Goal: Book appointment/travel/reservation

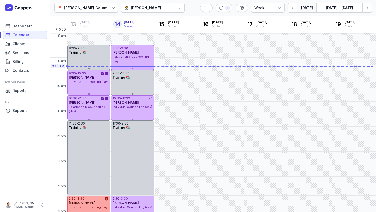
select select "week"
click at [369, 9] on icon "button" at bounding box center [367, 7] width 5 height 5
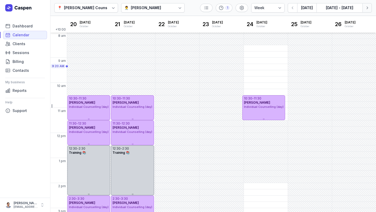
click at [369, 9] on icon "button" at bounding box center [367, 7] width 5 height 5
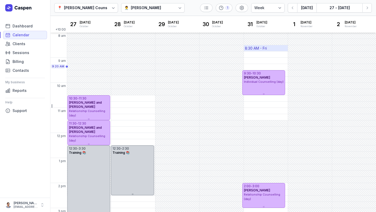
click at [263, 48] on div "8:30 AM - Fri" at bounding box center [256, 48] width 22 height 5
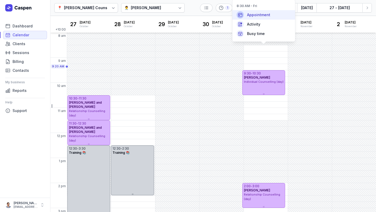
click at [255, 13] on span "Appointment" at bounding box center [258, 14] width 23 height 5
select select
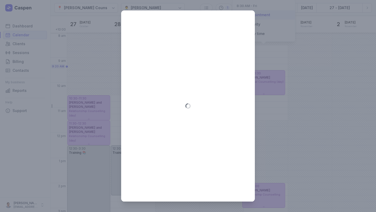
type input "[DATE]"
select select "8:30"
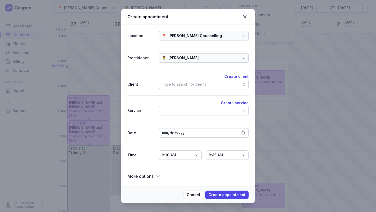
click at [182, 86] on div "Type to search for clients" at bounding box center [184, 84] width 44 height 6
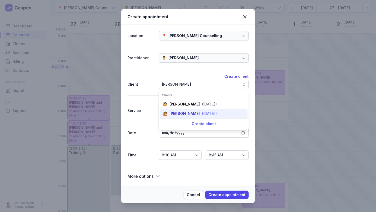
type input "sarah"
click at [202, 111] on div "(24 Sept 2001)" at bounding box center [209, 113] width 15 height 5
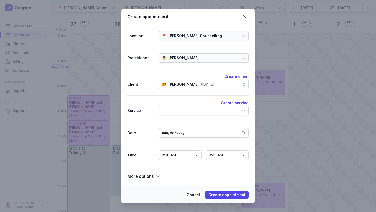
click at [198, 111] on div at bounding box center [204, 110] width 90 height 9
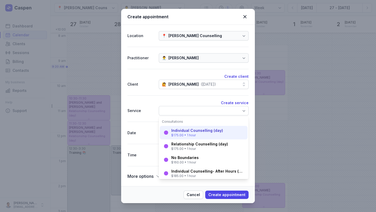
click at [198, 133] on div "Individual Counselling (day)" at bounding box center [197, 130] width 52 height 5
select select "9:30"
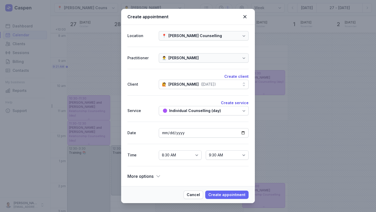
click at [222, 194] on span "Create appointment" at bounding box center [227, 195] width 37 height 6
select select
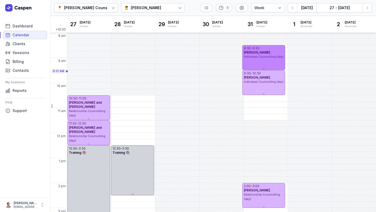
click at [261, 54] on span "[PERSON_NAME]" at bounding box center [257, 52] width 26 height 4
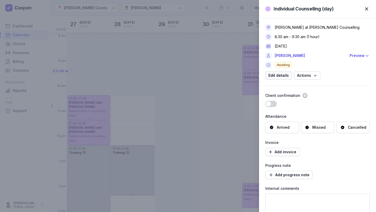
click at [284, 73] on span "Edit details" at bounding box center [279, 75] width 20 height 6
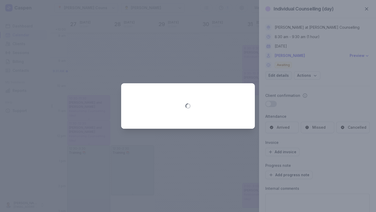
select select "8:30"
select select "9:30"
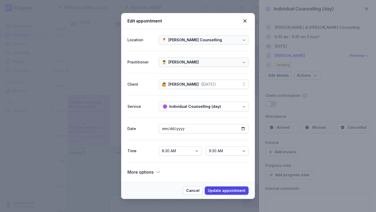
click at [154, 168] on div "More options Room Vehicle Resources" at bounding box center [188, 169] width 121 height 14
click at [152, 171] on span "More options" at bounding box center [141, 172] width 26 height 7
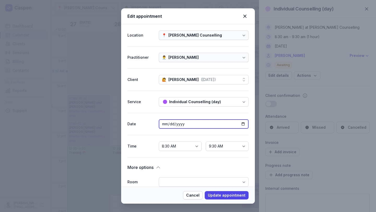
click at [240, 124] on input "[DATE]" at bounding box center [204, 123] width 90 height 9
click at [246, 16] on icon at bounding box center [245, 16] width 6 height 6
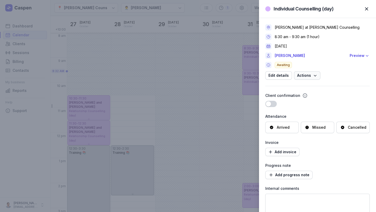
click at [307, 76] on span "Actions" at bounding box center [307, 75] width 20 height 6
click at [225, 110] on div "Individual Counselling (day) Close panel Charlee Manaley at Courtney Mac Counse…" at bounding box center [188, 106] width 376 height 212
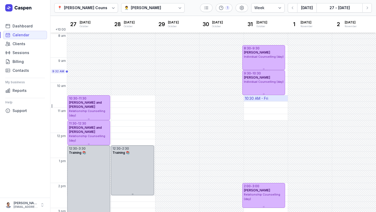
click at [248, 99] on div "10:30 AM - Fri" at bounding box center [256, 98] width 23 height 5
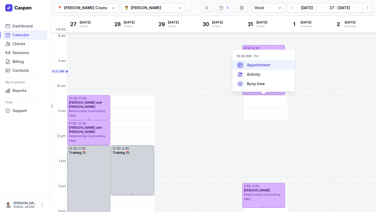
click at [252, 68] on div "Appointment" at bounding box center [264, 64] width 63 height 9
select select
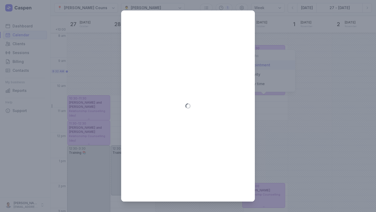
type input "[DATE]"
select select "10:30"
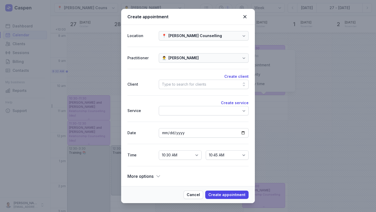
click at [154, 173] on div "More options" at bounding box center [144, 176] width 33 height 7
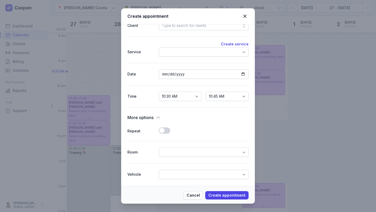
scroll to position [58, 0]
click at [245, 17] on icon at bounding box center [245, 16] width 6 height 6
select select
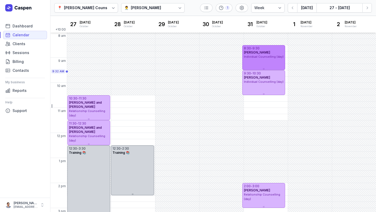
click at [257, 53] on span "[PERSON_NAME]" at bounding box center [257, 52] width 26 height 4
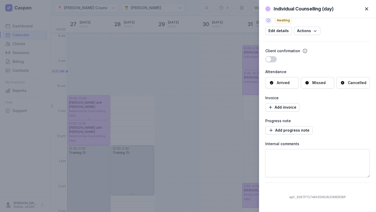
scroll to position [44, 0]
click at [285, 28] on button "Edit details" at bounding box center [279, 31] width 27 height 8
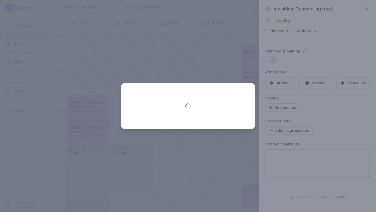
select select "8:30"
select select "9:30"
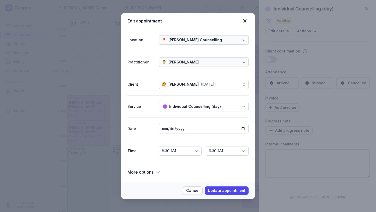
click at [148, 174] on span "More options" at bounding box center [141, 172] width 26 height 7
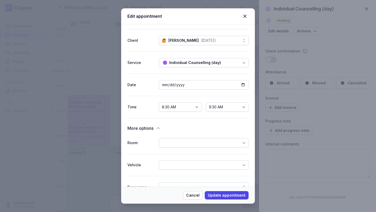
scroll to position [0, 0]
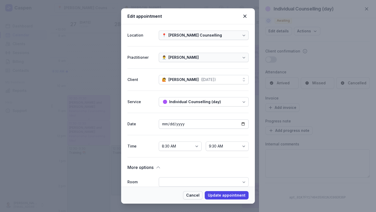
click at [198, 195] on span "Cancel" at bounding box center [192, 195] width 13 height 6
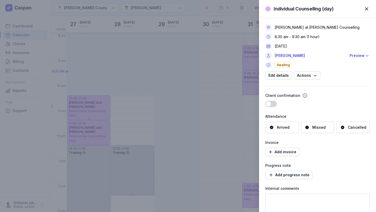
click at [366, 9] on span "button" at bounding box center [366, 8] width 11 height 11
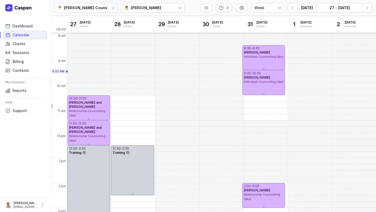
click at [309, 10] on button "[DATE]" at bounding box center [306, 7] width 19 height 9
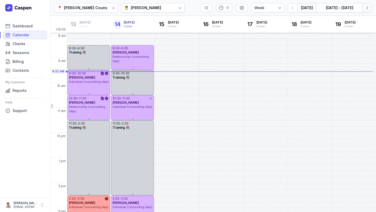
click at [367, 5] on icon "button" at bounding box center [367, 7] width 5 height 5
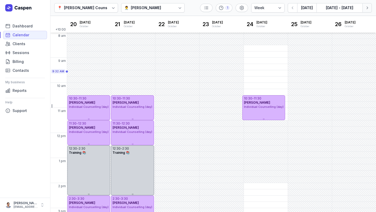
click at [367, 5] on icon "button" at bounding box center [367, 7] width 5 height 5
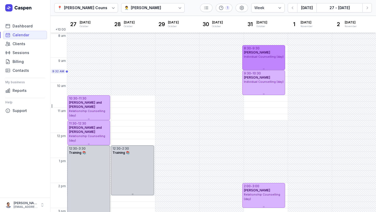
click at [269, 62] on div "8:30 - 9:30 Sarah Brew Individual Counselling (day)" at bounding box center [264, 57] width 43 height 25
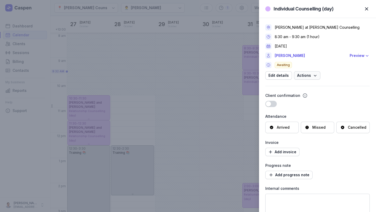
click at [306, 74] on span "Actions" at bounding box center [307, 75] width 20 height 6
click at [352, 130] on div "Cancelled" at bounding box center [353, 127] width 33 height 11
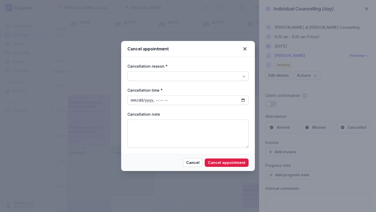
click at [186, 77] on div at bounding box center [188, 76] width 121 height 9
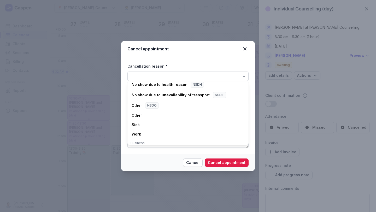
scroll to position [77, 0]
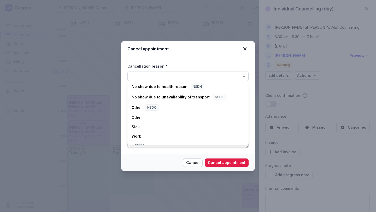
click at [249, 45] on div "Cancel appointment" at bounding box center [188, 49] width 134 height 16
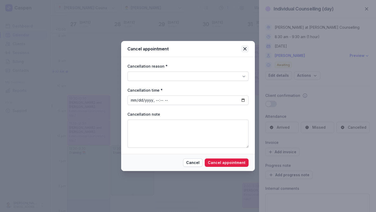
click at [243, 48] on icon at bounding box center [245, 49] width 6 height 6
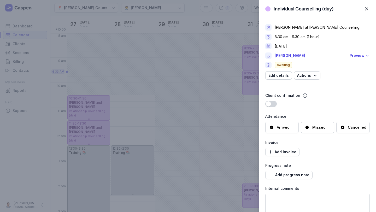
click at [367, 6] on span "button" at bounding box center [366, 8] width 11 height 11
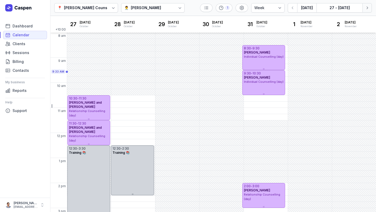
click at [370, 9] on button "Next week" at bounding box center [367, 7] width 9 height 9
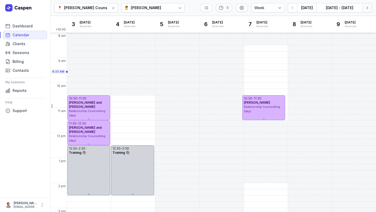
click at [370, 9] on button "Next week" at bounding box center [367, 7] width 9 height 9
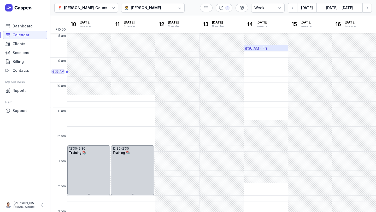
drag, startPoint x: 268, startPoint y: 52, endPoint x: 267, endPoint y: 49, distance: 3.2
click at [267, 49] on div "8:00 AM - Mon 8:15 AM - Mon 8:30 AM - Mon 8:45 AM - Mon 9:00 AM - Mon 9:15 AM -…" at bounding box center [221, 183] width 309 height 301
click at [267, 49] on div "8:30 AM - Fri" at bounding box center [266, 48] width 44 height 6
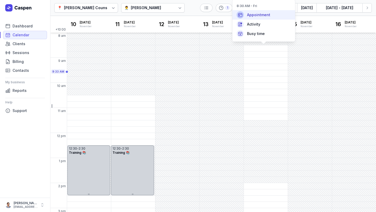
click at [256, 16] on span "Appointment" at bounding box center [258, 14] width 23 height 5
select select
type input "2025-11-14"
select select "8:30"
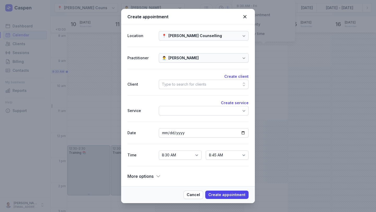
click at [178, 85] on div "Type to search for clients" at bounding box center [184, 84] width 44 height 6
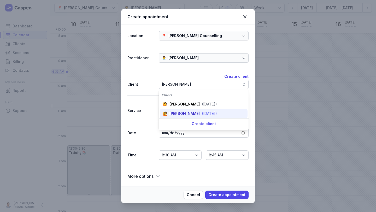
type input "sarah"
click at [191, 116] on div "🙋 Sarah Brew (24 Sept 2001)" at bounding box center [204, 113] width 88 height 9
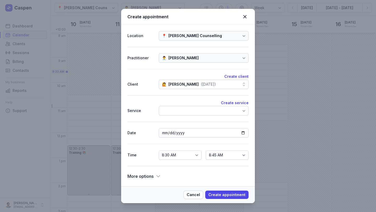
click at [191, 109] on div at bounding box center [204, 110] width 90 height 9
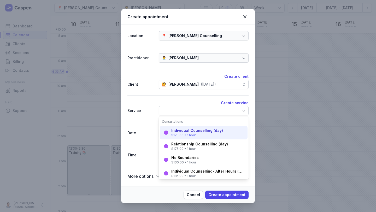
click at [189, 136] on div "$175.00 • 1 hour" at bounding box center [197, 135] width 52 height 4
select select "9:30"
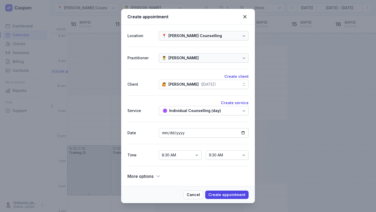
click at [156, 175] on icon at bounding box center [158, 176] width 5 height 5
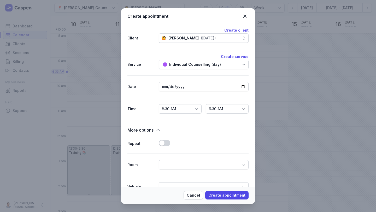
scroll to position [45, 0]
click at [161, 142] on button "Use setting" at bounding box center [164, 143] width 11 height 6
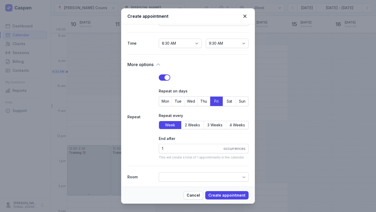
scroll to position [111, 0]
click at [185, 123] on span "2 Weeks" at bounding box center [192, 126] width 15 height 6
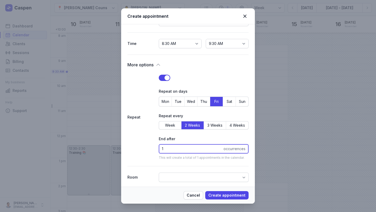
click at [197, 149] on input "1" at bounding box center [204, 148] width 90 height 9
type input "3"
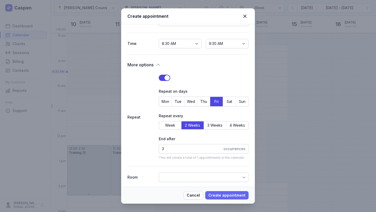
click at [215, 197] on span "Create appointment" at bounding box center [227, 195] width 37 height 6
select select
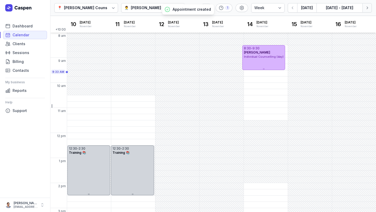
click at [368, 5] on icon "button" at bounding box center [367, 7] width 5 height 5
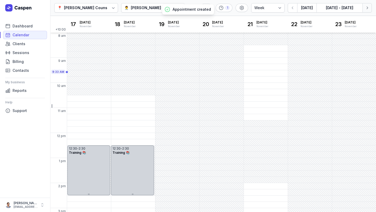
click at [368, 5] on icon "button" at bounding box center [367, 7] width 5 height 5
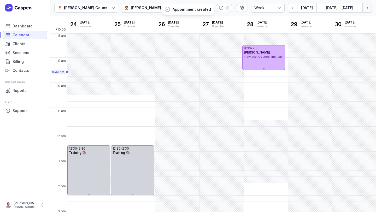
click at [368, 5] on icon "button" at bounding box center [367, 7] width 5 height 5
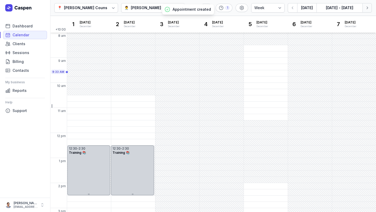
click at [368, 5] on icon "button" at bounding box center [367, 7] width 5 height 5
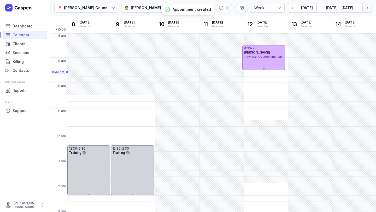
click at [368, 5] on icon "button" at bounding box center [367, 7] width 5 height 5
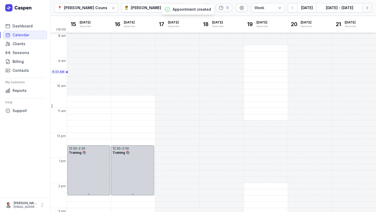
click at [368, 5] on icon "button" at bounding box center [367, 7] width 5 height 5
click at [292, 6] on icon "button" at bounding box center [292, 7] width 5 height 5
click at [308, 6] on button "[DATE]" at bounding box center [306, 7] width 19 height 9
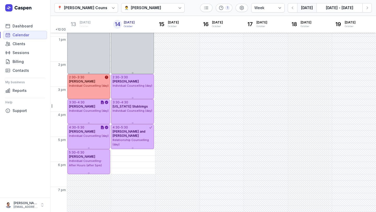
scroll to position [121, 0]
click at [368, 6] on icon "button" at bounding box center [367, 7] width 5 height 5
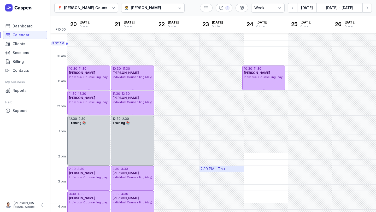
scroll to position [26, 0]
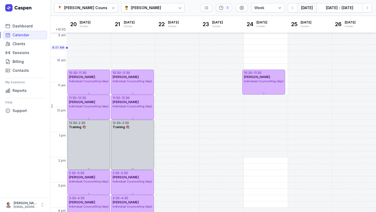
click at [300, 9] on button "[DATE]" at bounding box center [306, 7] width 19 height 9
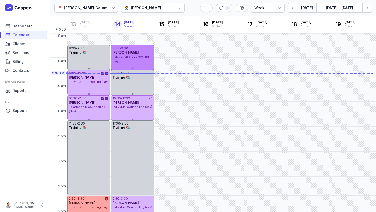
click at [133, 46] on div "8:30 - 9:30" at bounding box center [133, 48] width 40 height 4
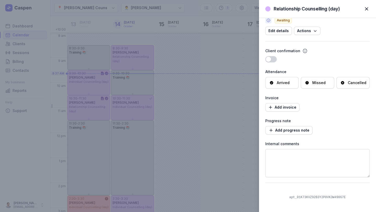
scroll to position [44, 0]
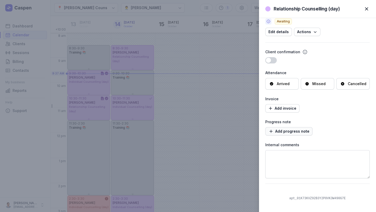
click at [286, 133] on span "Add progress note" at bounding box center [289, 131] width 41 height 6
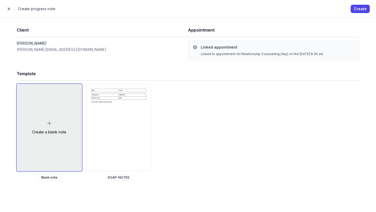
click at [52, 138] on div "Create a blank note" at bounding box center [49, 127] width 65 height 87
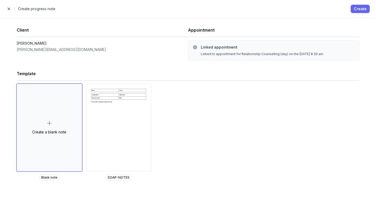
click at [359, 12] on button "Create" at bounding box center [360, 9] width 19 height 8
select select
select select "***"
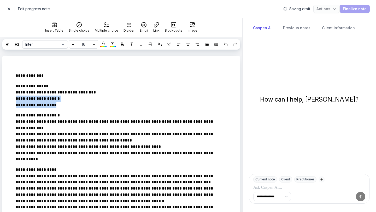
drag, startPoint x: 67, startPoint y: 116, endPoint x: 0, endPoint y: 108, distance: 67.5
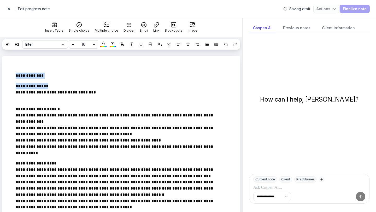
drag, startPoint x: 54, startPoint y: 93, endPoint x: 3, endPoint y: 77, distance: 53.6
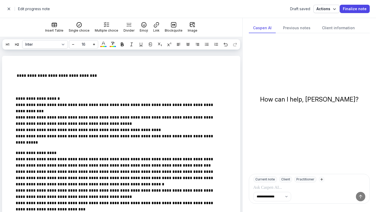
click at [9, 10] on span "button" at bounding box center [9, 9] width 10 height 10
select select "week"
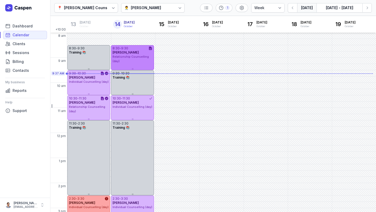
click at [147, 60] on div "Relationship Counselling (day)" at bounding box center [133, 59] width 40 height 9
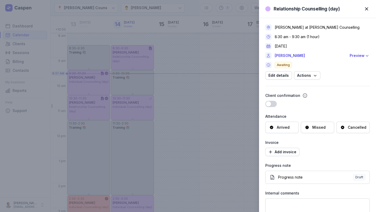
click at [286, 132] on div "Arrived" at bounding box center [282, 127] width 33 height 11
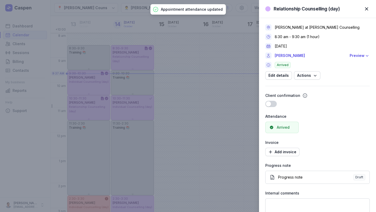
click at [155, 150] on div "Relationship Counselling (day) Close panel Charlee Manaley at Courtney Mac Coun…" at bounding box center [188, 106] width 376 height 212
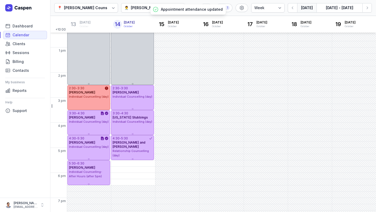
scroll to position [122, 0]
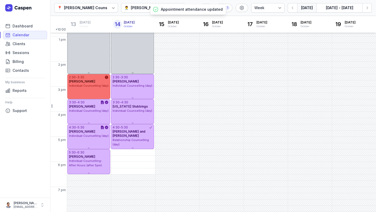
click at [91, 88] on div "2:30 - 3:30 Richard Roach Individual Counselling (day)" at bounding box center [88, 86] width 43 height 25
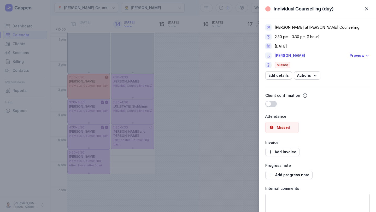
click at [100, 149] on div "Individual Counselling (day) Close panel Charlee Manaley at Courtney Mac Counse…" at bounding box center [188, 106] width 376 height 212
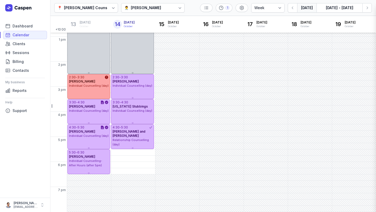
click at [97, 159] on div "Individual Counselling (day) Close panel Charlee Manaley at Courtney Mac Counse…" at bounding box center [188, 106] width 376 height 212
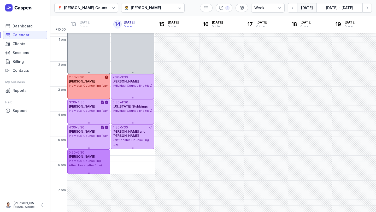
click at [91, 161] on span "Individual Counselling- After Hours (after 5pm)" at bounding box center [85, 163] width 33 height 8
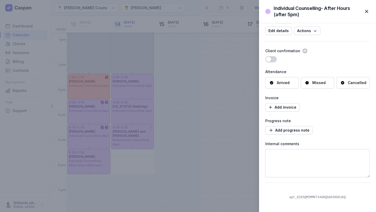
scroll to position [49, 0]
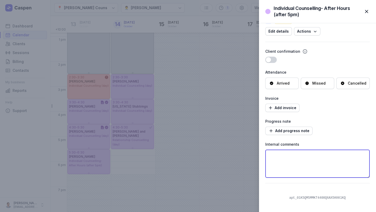
click at [317, 163] on textarea at bounding box center [318, 164] width 105 height 28
click at [296, 130] on span "Add progress note" at bounding box center [289, 131] width 41 height 6
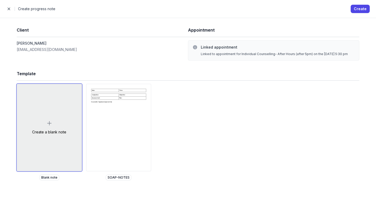
click at [48, 120] on icon at bounding box center [49, 123] width 6 height 6
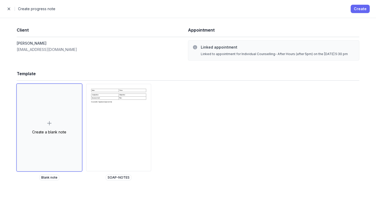
click at [362, 7] on span "Create" at bounding box center [360, 9] width 13 height 6
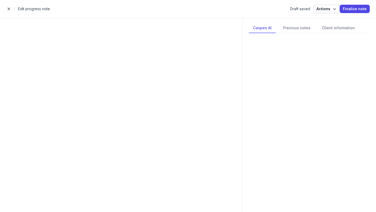
select select
select select "***"
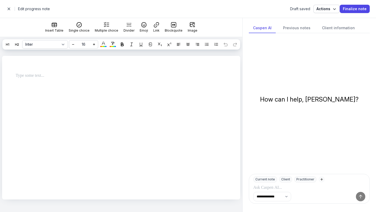
click at [83, 91] on div at bounding box center [121, 78] width 238 height 44
click at [63, 82] on div at bounding box center [117, 77] width 221 height 19
click at [123, 46] on div at bounding box center [122, 44] width 6 height 6
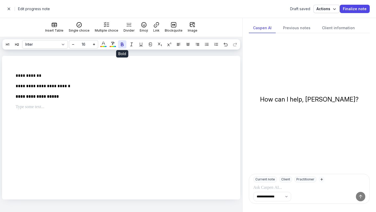
click at [123, 41] on button at bounding box center [122, 44] width 8 height 8
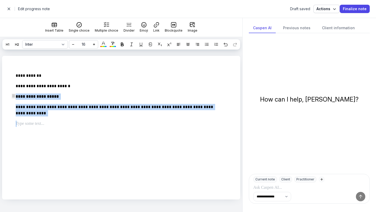
drag, startPoint x: 115, startPoint y: 124, endPoint x: 15, endPoint y: 94, distance: 104.1
click at [15, 94] on div "**********" at bounding box center [117, 101] width 221 height 67
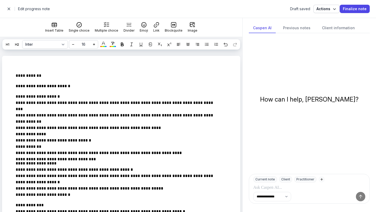
click at [10, 8] on span "button" at bounding box center [9, 9] width 10 height 10
select select "week"
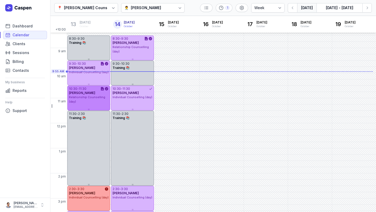
scroll to position [10, 0]
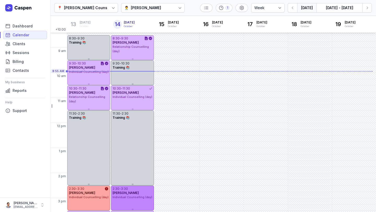
click at [136, 199] on div "Individual Counselling (day)" at bounding box center [133, 197] width 40 height 4
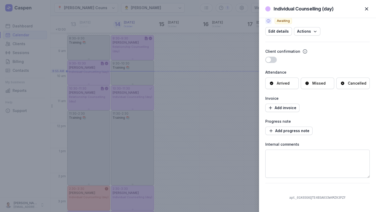
scroll to position [44, 0]
click at [366, 7] on span "button" at bounding box center [366, 8] width 11 height 11
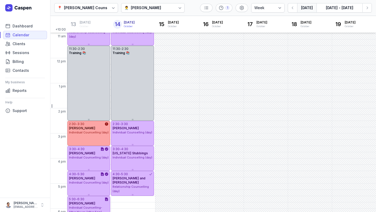
scroll to position [74, 0]
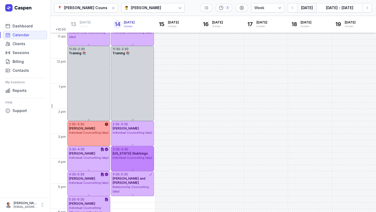
click at [133, 158] on span "Individual Counselling (day)" at bounding box center [133, 158] width 40 height 4
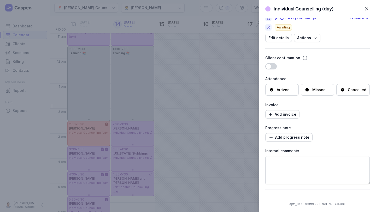
scroll to position [0, 0]
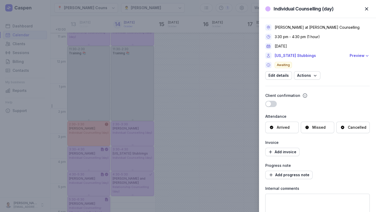
click at [368, 8] on span "button" at bounding box center [366, 8] width 11 height 11
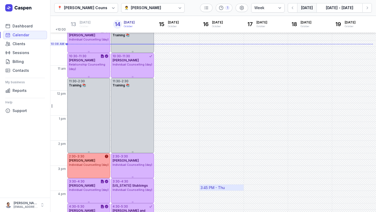
scroll to position [43, 0]
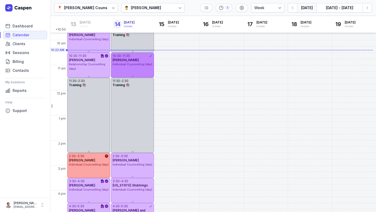
click at [117, 74] on div "10:30 - 11:30 Stacey McMaster Individual Counselling (day)" at bounding box center [132, 65] width 43 height 25
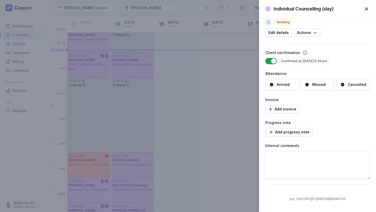
scroll to position [0, 0]
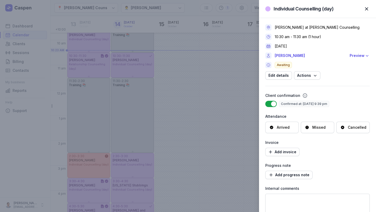
click at [311, 154] on div "Add invoice" at bounding box center [318, 152] width 105 height 8
click at [367, 9] on span "button" at bounding box center [366, 8] width 11 height 11
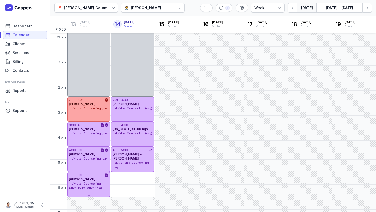
scroll to position [98, 0]
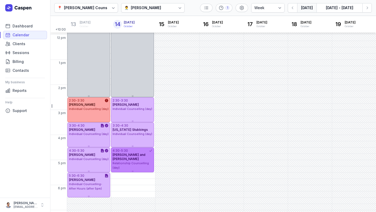
click at [141, 165] on div "Relationship Counselling (day)" at bounding box center [133, 165] width 40 height 9
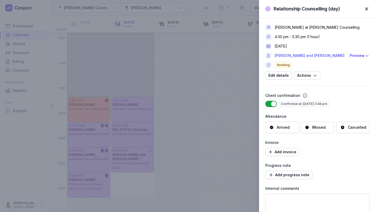
click at [291, 55] on link "[PERSON_NAME] and [PERSON_NAME]" at bounding box center [311, 56] width 72 height 6
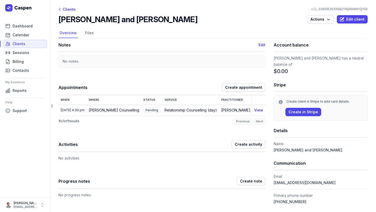
click at [65, 6] on div "Clients" at bounding box center [67, 9] width 17 height 6
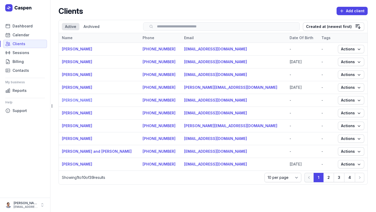
click at [82, 100] on link "[PERSON_NAME]" at bounding box center [77, 100] width 30 height 4
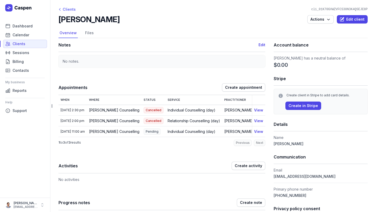
click at [71, 11] on div "Clients" at bounding box center [67, 9] width 17 height 6
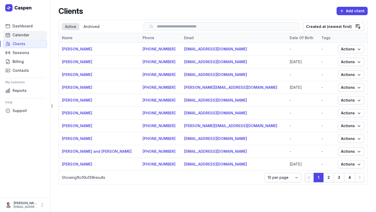
click at [21, 36] on span "Calendar" at bounding box center [21, 35] width 17 height 6
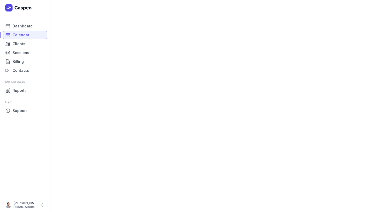
select select "week"
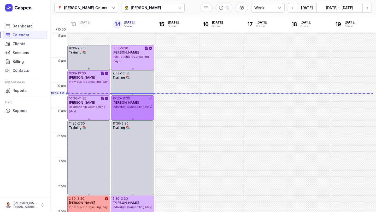
click at [139, 115] on div "10:30 - 11:30 Stacey McMaster Individual Counselling (day)" at bounding box center [132, 107] width 43 height 25
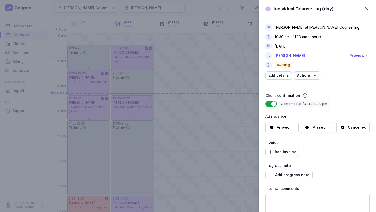
click at [363, 8] on span "button" at bounding box center [366, 8] width 11 height 11
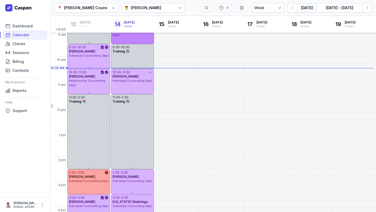
scroll to position [28, 0]
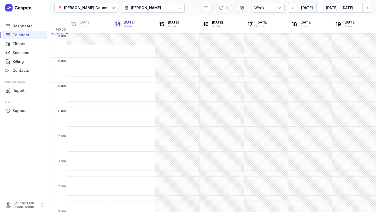
select select "week"
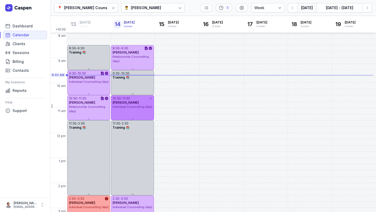
click at [147, 108] on span "Individual Counselling (day)" at bounding box center [133, 107] width 40 height 4
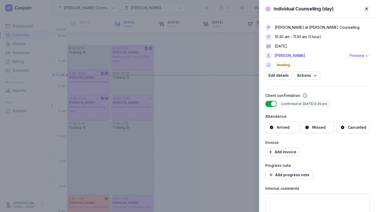
click at [351, 55] on div "Preview" at bounding box center [357, 56] width 15 height 6
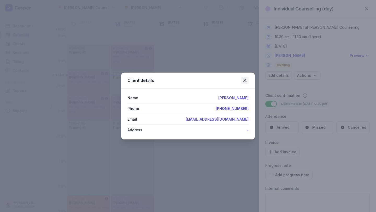
click at [243, 81] on icon at bounding box center [245, 80] width 6 height 6
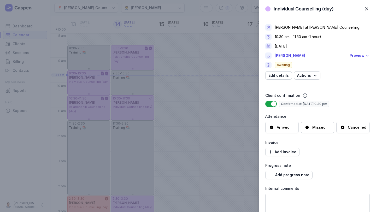
click at [178, 119] on div "Individual Counselling (day) Close panel [PERSON_NAME] at [PERSON_NAME] Counsel…" at bounding box center [188, 106] width 376 height 212
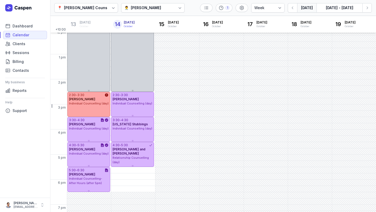
scroll to position [103, 0]
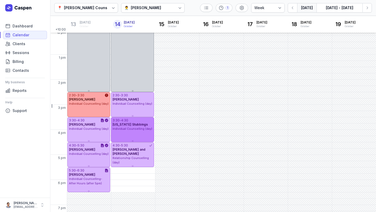
click at [138, 128] on span "Individual Counselling (day)" at bounding box center [133, 129] width 40 height 4
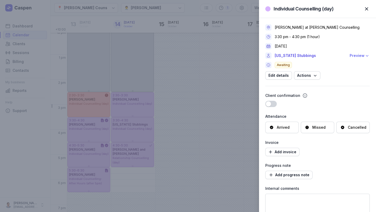
click at [354, 57] on div "Preview" at bounding box center [357, 56] width 15 height 6
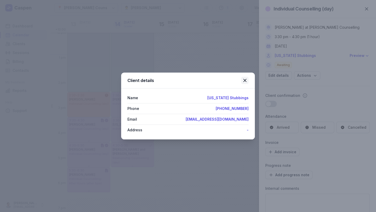
click at [244, 83] on icon at bounding box center [245, 80] width 6 height 6
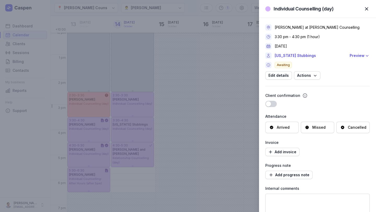
click at [139, 157] on div "Individual Counselling (day) Close panel [PERSON_NAME] at [PERSON_NAME] Counsel…" at bounding box center [188, 106] width 376 height 212
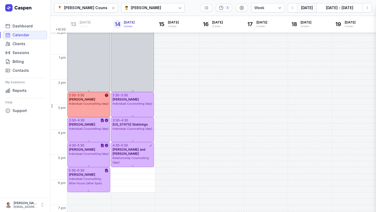
click at [131, 157] on div "Individual Counselling (day) Close panel [PERSON_NAME] at [PERSON_NAME] Counsel…" at bounding box center [188, 106] width 376 height 212
click at [131, 157] on div "Relationship Counselling (day)" at bounding box center [133, 160] width 40 height 9
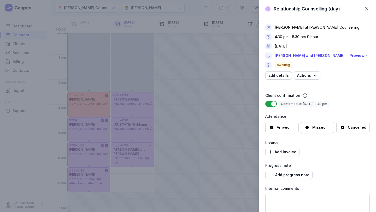
click at [79, 200] on div "Relationship Counselling (day) Close panel [PERSON_NAME] at [PERSON_NAME] Couns…" at bounding box center [188, 106] width 376 height 212
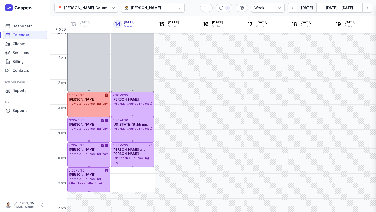
click at [86, 180] on div "Relationship Counselling (day) Close panel [PERSON_NAME] at [PERSON_NAME] Couns…" at bounding box center [188, 106] width 376 height 212
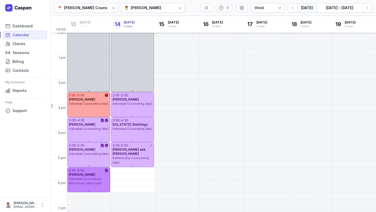
click at [90, 180] on span "Individual Counselling- After Hours (after 5pm)" at bounding box center [85, 181] width 33 height 8
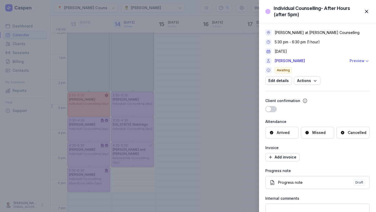
click at [356, 61] on div "Preview" at bounding box center [357, 61] width 15 height 6
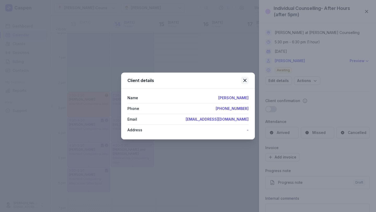
click at [245, 81] on icon at bounding box center [245, 80] width 3 height 3
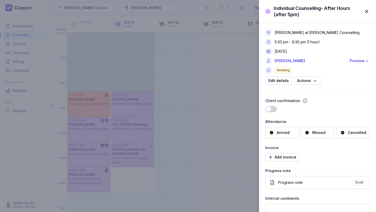
click at [367, 9] on span "button" at bounding box center [366, 11] width 11 height 11
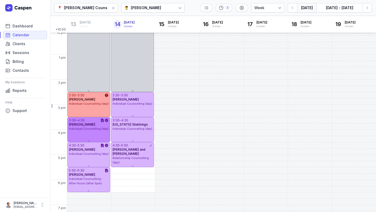
click at [84, 135] on div "3:30 - 4:30 [PERSON_NAME] Individual Counselling (day)" at bounding box center [88, 129] width 43 height 25
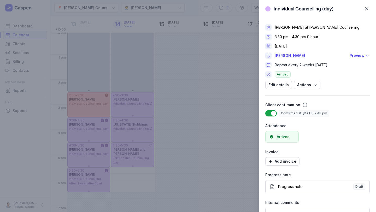
click at [367, 10] on span "button" at bounding box center [366, 8] width 11 height 11
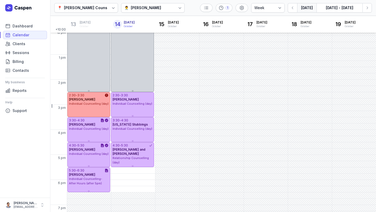
click at [159, 4] on div "👨‍⚕️ [PERSON_NAME]" at bounding box center [153, 7] width 64 height 9
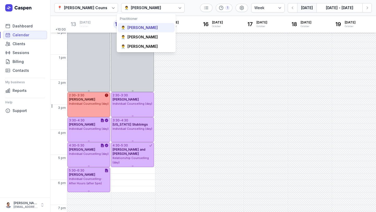
click at [155, 26] on div "[PERSON_NAME]" at bounding box center [143, 27] width 30 height 5
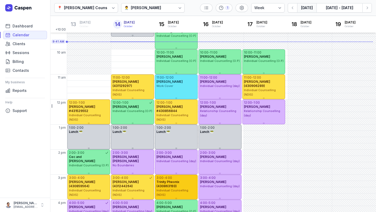
scroll to position [32, 0]
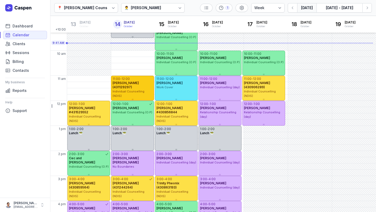
click at [138, 91] on span "Individual Counselling (NDIS)" at bounding box center [129, 94] width 32 height 8
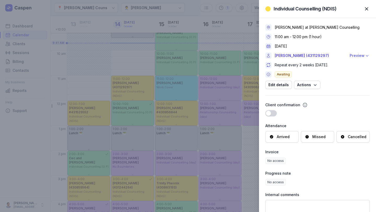
click at [351, 55] on div "Preview" at bounding box center [357, 56] width 15 height 6
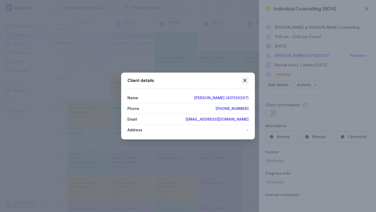
click at [246, 79] on icon at bounding box center [245, 80] width 6 height 6
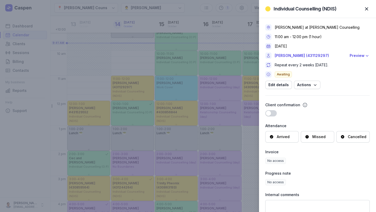
click at [135, 111] on div "Individual Counselling (NDIS) Close panel [PERSON_NAME] at [PERSON_NAME] Counse…" at bounding box center [188, 106] width 376 height 212
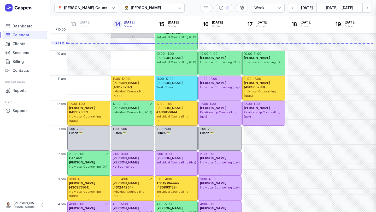
click at [122, 117] on div "Individual Counselling (NDIS) Close panel [PERSON_NAME] at [PERSON_NAME] Counse…" at bounding box center [188, 106] width 376 height 212
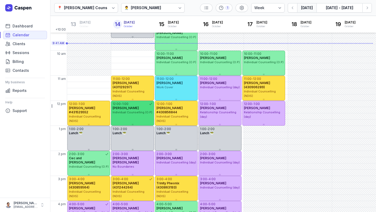
click at [124, 117] on div "12:00 - 1:00 [PERSON_NAME] Individual Counselling (O.P)" at bounding box center [132, 113] width 43 height 25
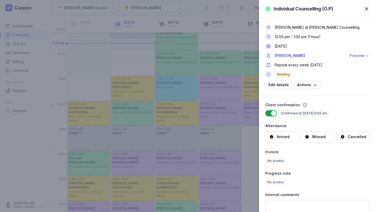
click at [352, 56] on div "Preview" at bounding box center [357, 56] width 15 height 6
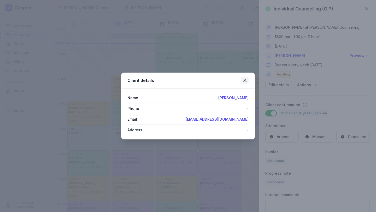
click at [245, 77] on icon at bounding box center [245, 80] width 6 height 6
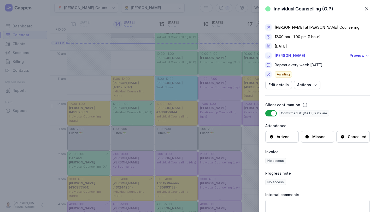
click at [143, 136] on div "Individual Counselling (O.P) Close panel [PERSON_NAME] at [PERSON_NAME] Counsel…" at bounding box center [188, 106] width 376 height 212
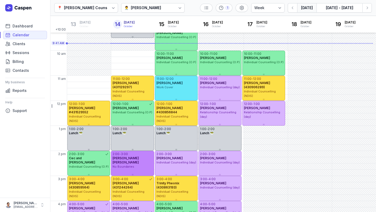
click at [138, 165] on div "No Boundaries" at bounding box center [133, 167] width 40 height 4
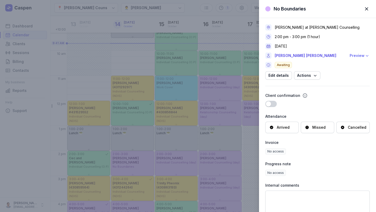
click at [351, 56] on div "Preview" at bounding box center [357, 56] width 15 height 6
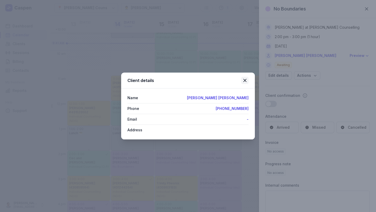
click at [248, 79] on icon at bounding box center [245, 80] width 6 height 6
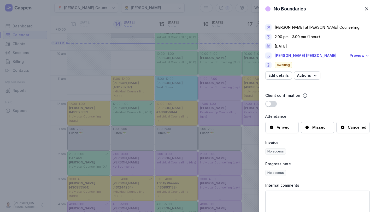
click at [162, 148] on div "No Boundaries Close panel [PERSON_NAME] at [PERSON_NAME] Counselling 2:00 pm - …" at bounding box center [188, 106] width 376 height 212
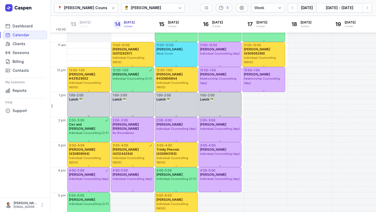
scroll to position [66, 0]
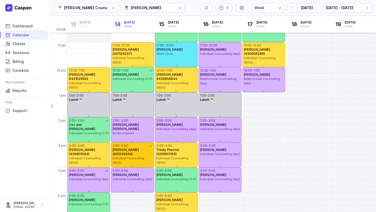
click at [124, 159] on span "Individual Counselling (NDIS)" at bounding box center [129, 161] width 32 height 8
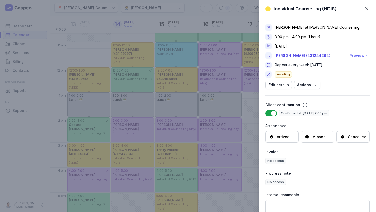
click at [359, 54] on div "Preview" at bounding box center [357, 56] width 15 height 6
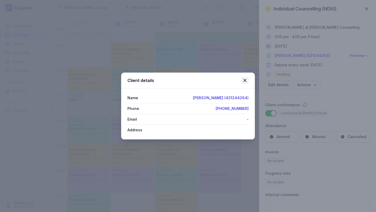
click at [244, 82] on icon at bounding box center [245, 80] width 6 height 6
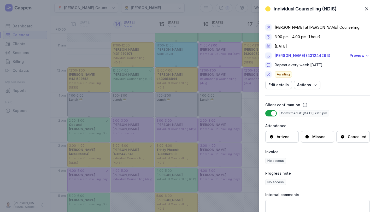
click at [156, 177] on div "Individual Counselling (NDIS) Close panel [PERSON_NAME] at [PERSON_NAME] Counse…" at bounding box center [188, 106] width 376 height 212
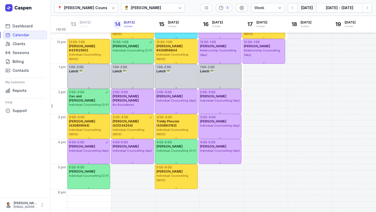
scroll to position [105, 0]
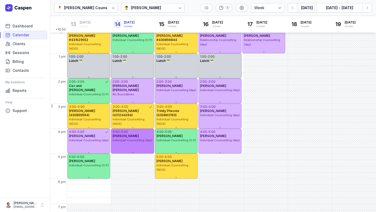
click at [135, 140] on span "Individual Counselling (day)" at bounding box center [133, 141] width 40 height 4
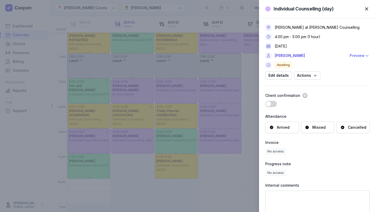
click at [352, 57] on div "Preview" at bounding box center [357, 56] width 15 height 6
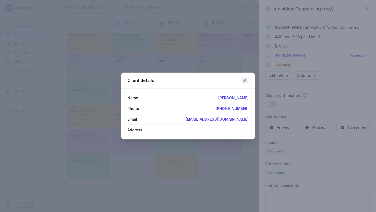
click at [245, 79] on icon at bounding box center [245, 80] width 6 height 6
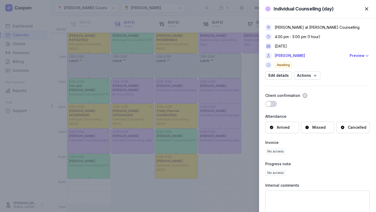
click at [368, 9] on span "button" at bounding box center [366, 8] width 11 height 11
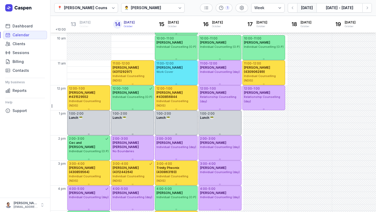
scroll to position [47, 0]
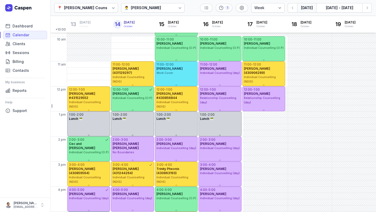
click at [144, 10] on div "[PERSON_NAME]" at bounding box center [146, 8] width 30 height 6
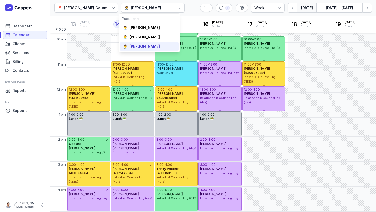
click at [142, 46] on div "[PERSON_NAME]" at bounding box center [145, 46] width 30 height 5
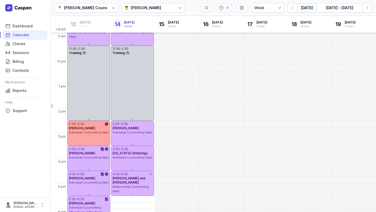
scroll to position [74, 0]
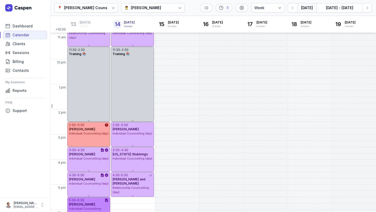
click at [97, 201] on div "5:30 - 6:30" at bounding box center [87, 200] width 36 height 4
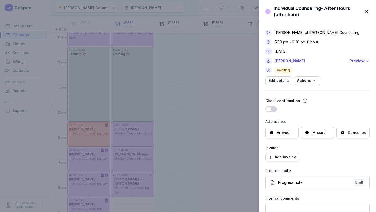
click at [364, 11] on span "button" at bounding box center [366, 11] width 11 height 11
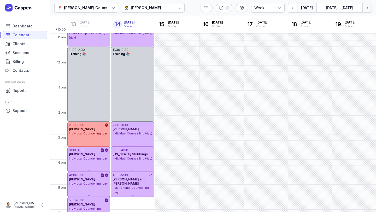
click at [364, 8] on button "Next week" at bounding box center [367, 7] width 9 height 9
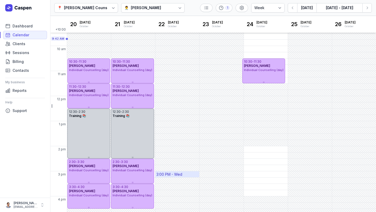
scroll to position [37, 0]
click at [371, 5] on button "Next week" at bounding box center [367, 7] width 9 height 9
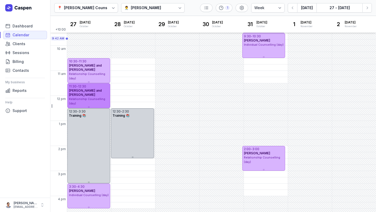
click at [99, 93] on div "[PERSON_NAME] and [PERSON_NAME]" at bounding box center [89, 93] width 40 height 8
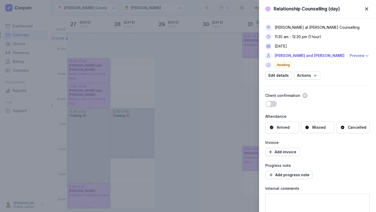
click at [365, 57] on icon "button" at bounding box center [367, 55] width 5 height 5
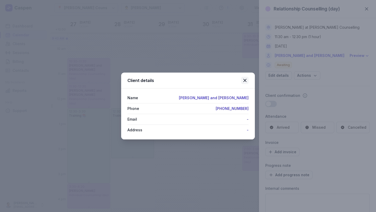
click at [244, 80] on icon at bounding box center [245, 80] width 6 height 6
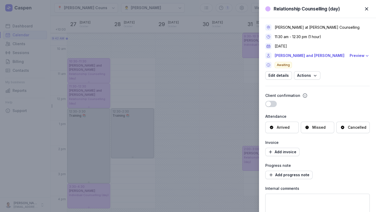
click at [138, 141] on div "Relationship Counselling (day) Close panel [PERSON_NAME] at [PERSON_NAME] Couns…" at bounding box center [188, 106] width 376 height 212
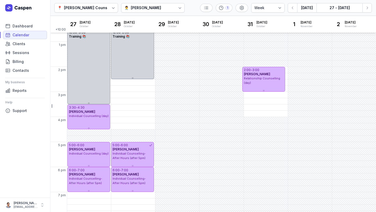
scroll to position [122, 0]
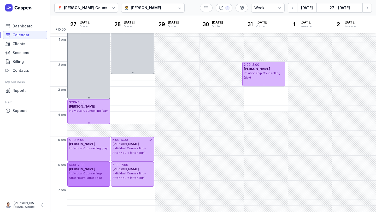
click at [84, 171] on span "[PERSON_NAME]" at bounding box center [82, 169] width 26 height 4
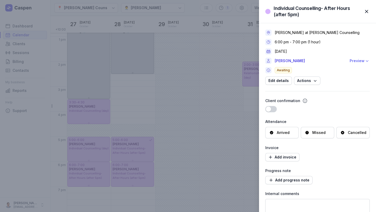
click at [360, 61] on div "Preview" at bounding box center [357, 61] width 15 height 6
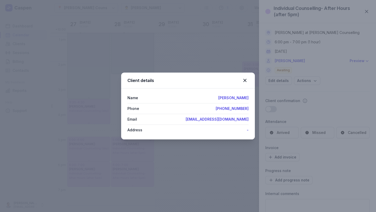
click at [244, 75] on div "Client details" at bounding box center [188, 81] width 134 height 16
click at [244, 77] on div "Client details" at bounding box center [188, 81] width 134 height 16
click at [249, 82] on div "Client details" at bounding box center [188, 81] width 134 height 16
click at [243, 81] on icon at bounding box center [245, 80] width 6 height 6
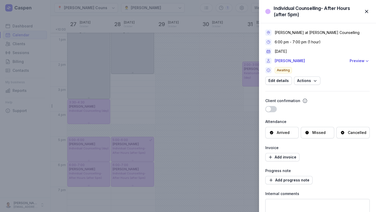
click at [175, 117] on div "Individual Counselling- After Hours (after 5pm) Close panel [PERSON_NAME] at [P…" at bounding box center [188, 106] width 376 height 212
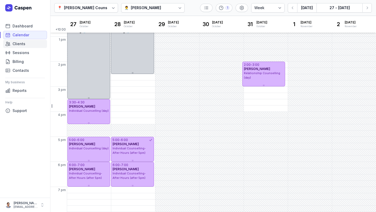
click at [22, 43] on span "Clients" at bounding box center [19, 44] width 13 height 6
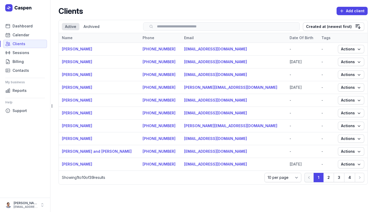
click at [188, 27] on input "search" at bounding box center [222, 27] width 146 height 4
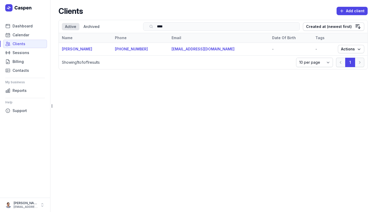
type input "****"
click at [17, 33] on span "Calendar" at bounding box center [21, 35] width 17 height 6
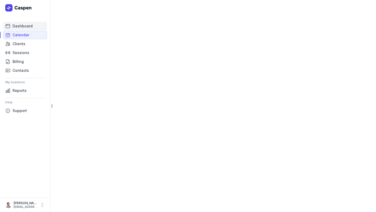
select select "week"
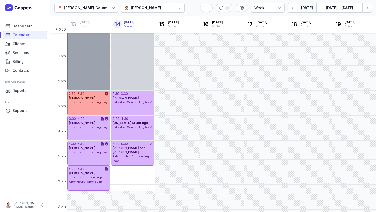
scroll to position [105, 0]
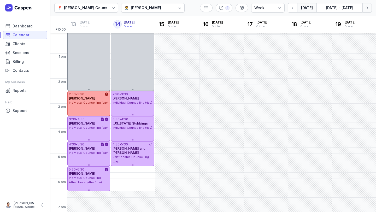
click at [365, 10] on button "Next week" at bounding box center [367, 7] width 9 height 9
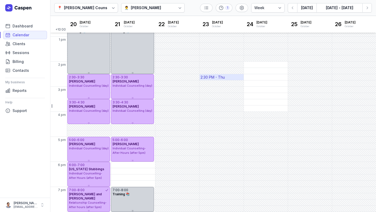
scroll to position [121, 0]
click at [138, 166] on div "6:00 PM - Tue" at bounding box center [133, 166] width 44 height 6
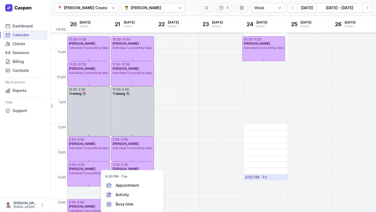
scroll to position [122, 0]
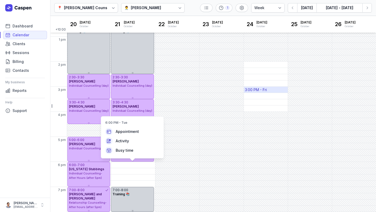
click at [259, 89] on div "3:00 PM - Fri" at bounding box center [256, 89] width 22 height 5
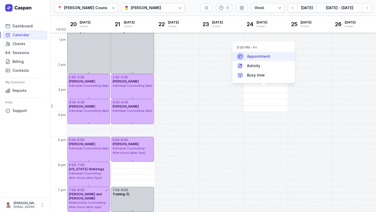
click at [258, 56] on span "Appointment" at bounding box center [258, 56] width 23 height 5
select select
type input "[DATE]"
select select "15:00"
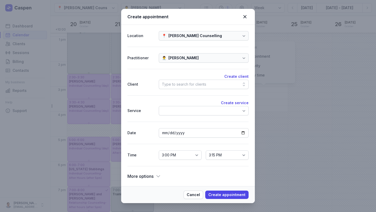
click at [211, 87] on div "Type to search for clients" at bounding box center [204, 84] width 90 height 9
type input "j"
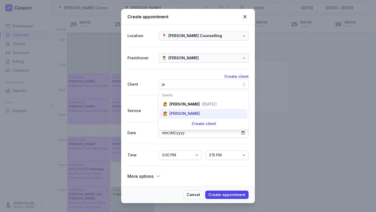
type input "ja"
click at [198, 118] on div "🙋 [PERSON_NAME]" at bounding box center [204, 113] width 88 height 9
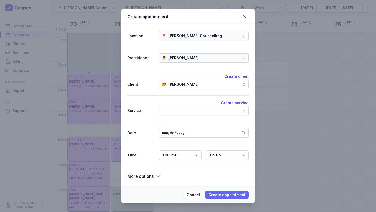
click at [235, 196] on span "Create appointment" at bounding box center [227, 195] width 37 height 6
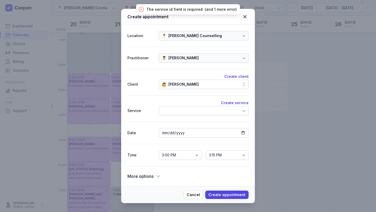
click at [203, 112] on div at bounding box center [204, 110] width 90 height 9
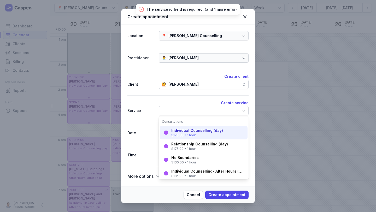
click at [201, 130] on div "Individual Counselling (day)" at bounding box center [197, 130] width 52 height 5
select select "16:00"
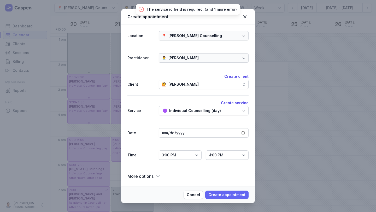
click at [220, 193] on span "Create appointment" at bounding box center [227, 195] width 37 height 6
select select
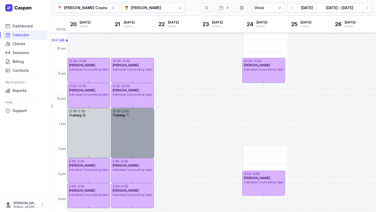
scroll to position [122, 0]
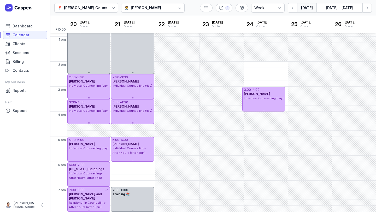
click at [301, 5] on button "[DATE]" at bounding box center [306, 7] width 19 height 9
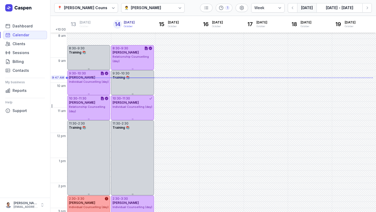
scroll to position [1, 0]
click at [366, 9] on icon "button" at bounding box center [367, 7] width 5 height 5
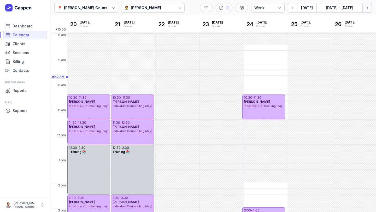
click at [366, 9] on icon "button" at bounding box center [367, 7] width 5 height 5
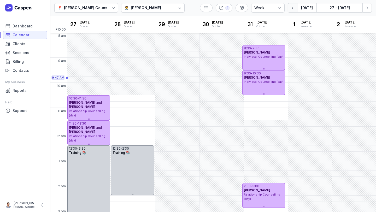
click at [292, 9] on icon "button" at bounding box center [292, 7] width 5 height 5
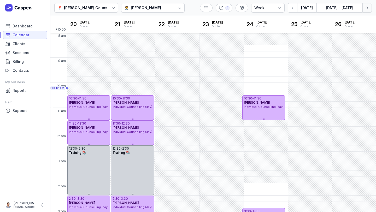
click at [366, 11] on button "Next week" at bounding box center [367, 7] width 9 height 9
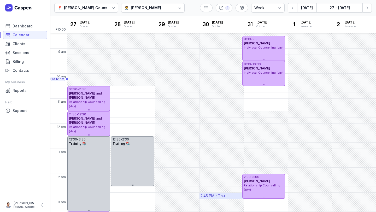
scroll to position [6, 0]
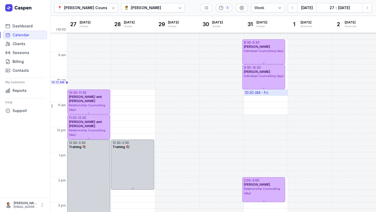
click at [267, 93] on div "10:30 AM - Fri" at bounding box center [256, 92] width 23 height 5
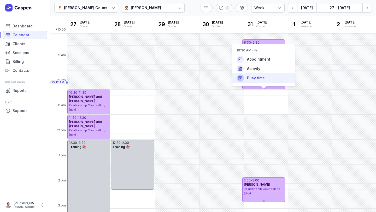
click at [259, 77] on span "Busy time" at bounding box center [256, 78] width 18 height 5
select select
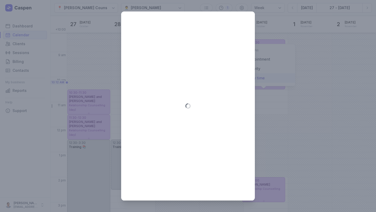
type input "[DATE]"
select select "10:30"
select select "11:30"
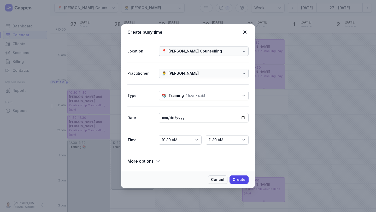
click at [220, 180] on span "Cancel" at bounding box center [217, 180] width 13 height 6
select select
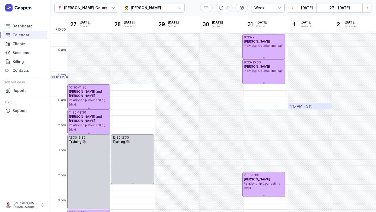
scroll to position [13, 0]
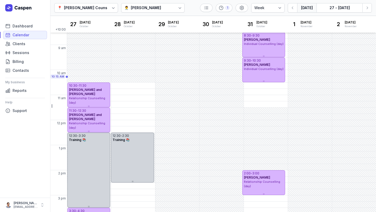
click at [310, 9] on button "[DATE]" at bounding box center [306, 7] width 19 height 9
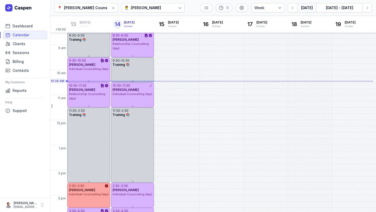
click at [145, 5] on div "[PERSON_NAME]" at bounding box center [146, 8] width 30 height 6
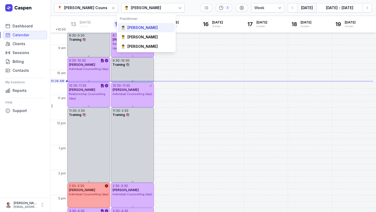
click at [143, 27] on div "[PERSON_NAME]" at bounding box center [143, 27] width 30 height 5
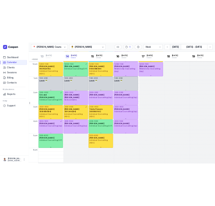
scroll to position [107, 0]
